Goal: Navigation & Orientation: Find specific page/section

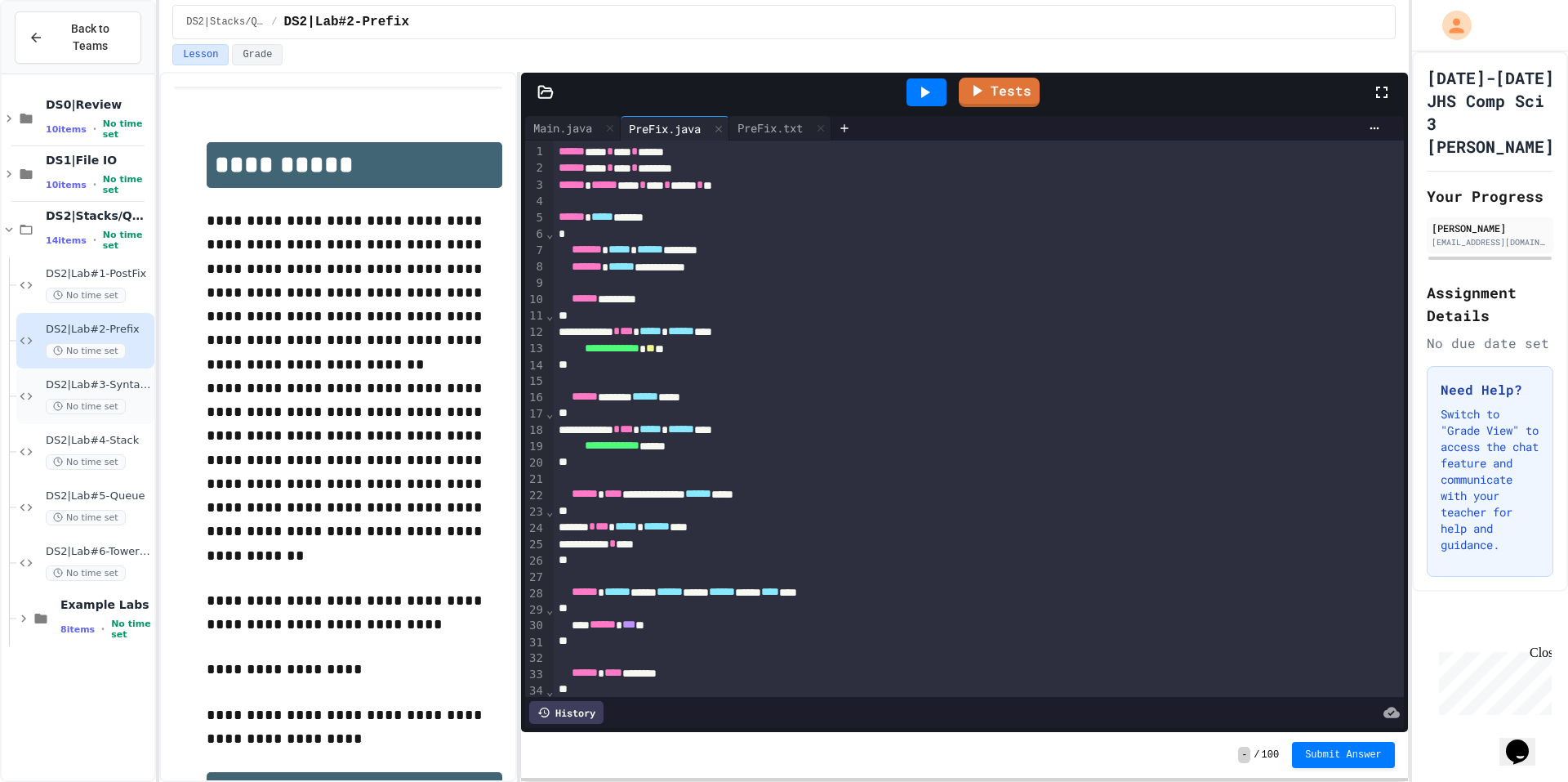
scroll to position [176, 0]
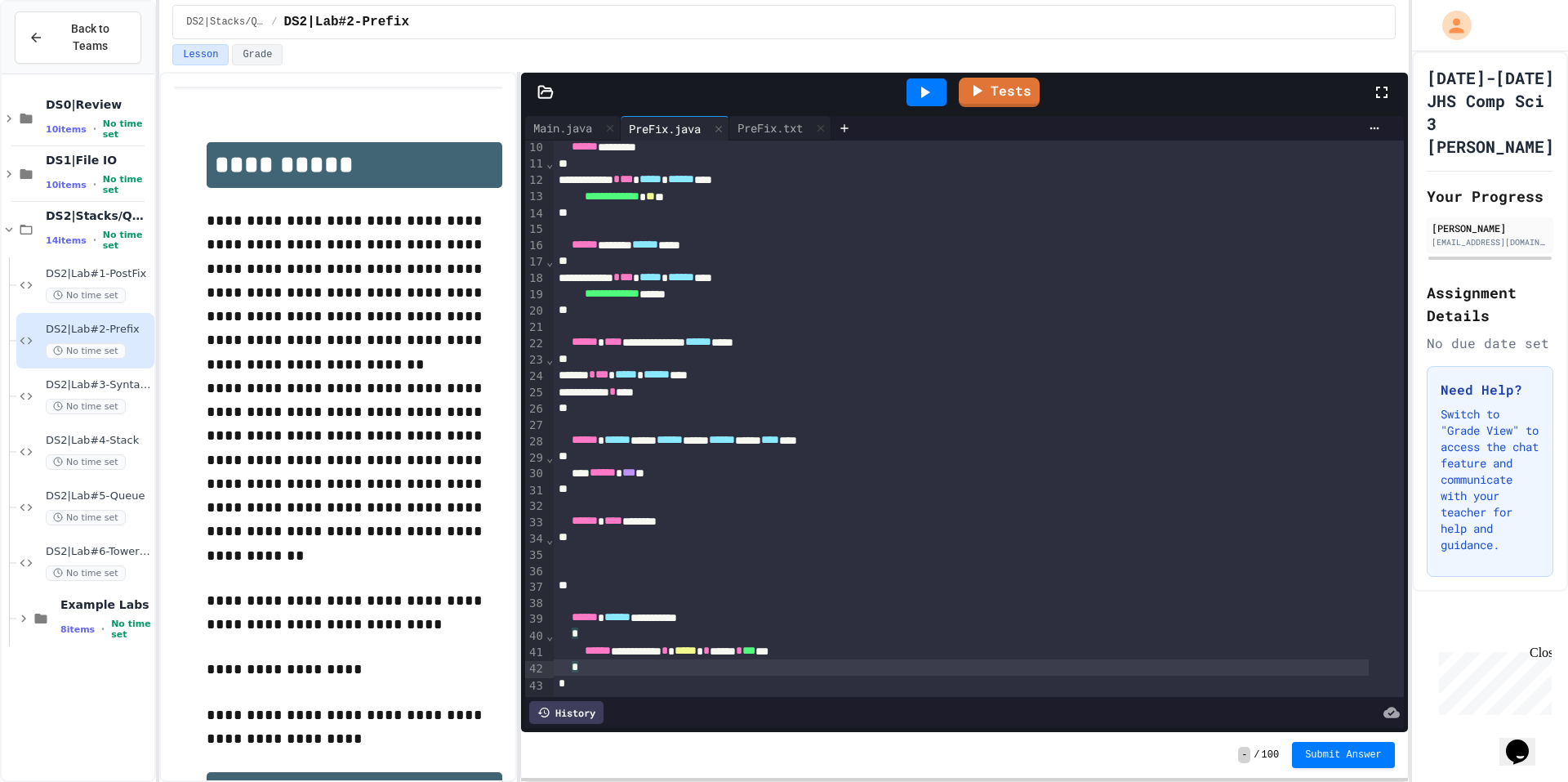
click at [132, 313] on div "DS2|Lab#2-Prefix No time set" at bounding box center [86, 340] width 138 height 56
click at [133, 379] on div "DS2|Lab#3-Syntax Checker No time set" at bounding box center [98, 396] width 106 height 36
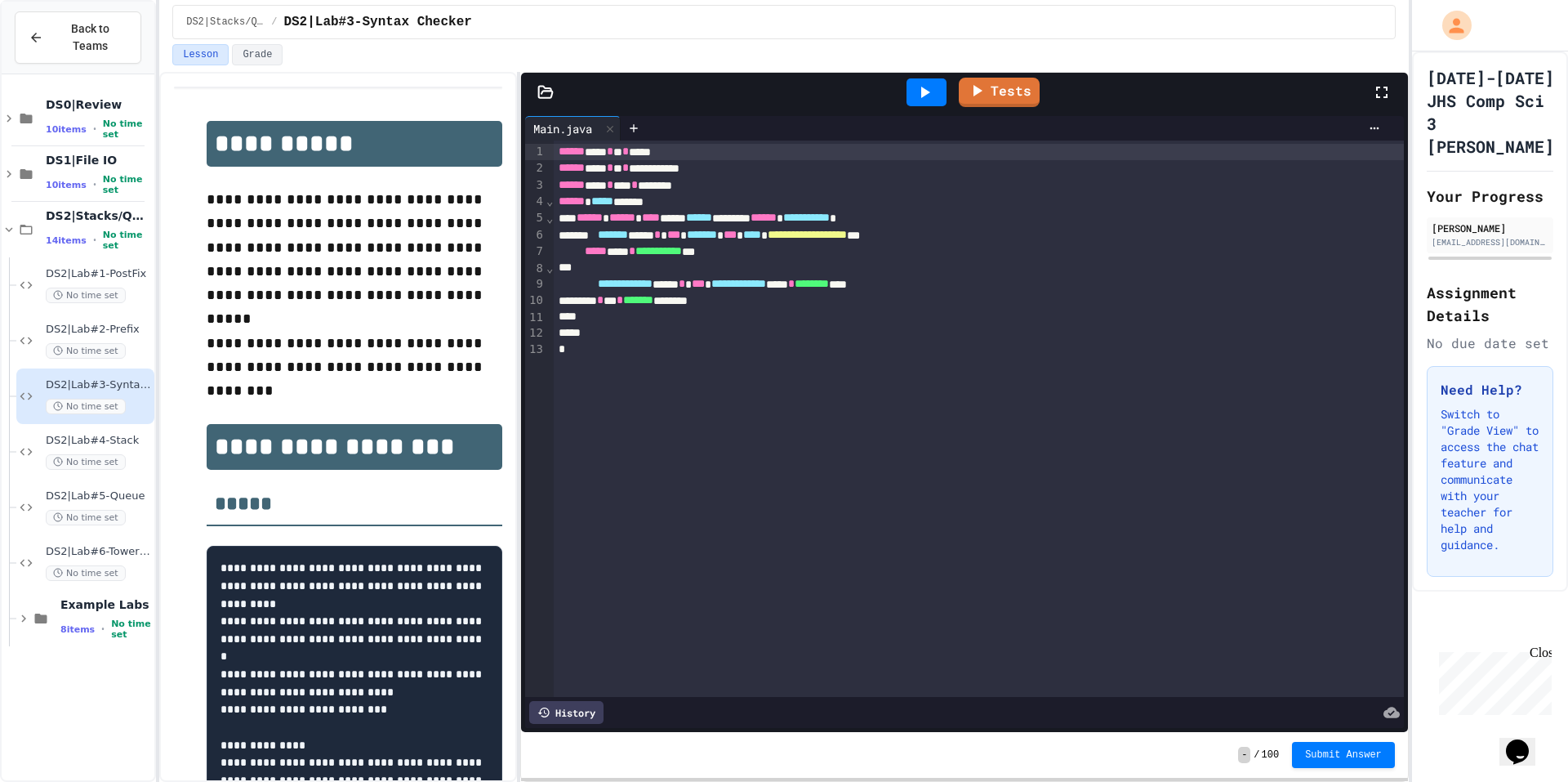
click at [141, 323] on div "DS2|Lab#2-Prefix No time set" at bounding box center [98, 340] width 106 height 36
